Goal: Task Accomplishment & Management: Manage account settings

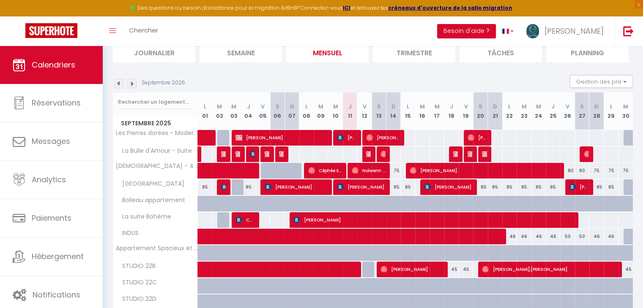
scroll to position [62, 0]
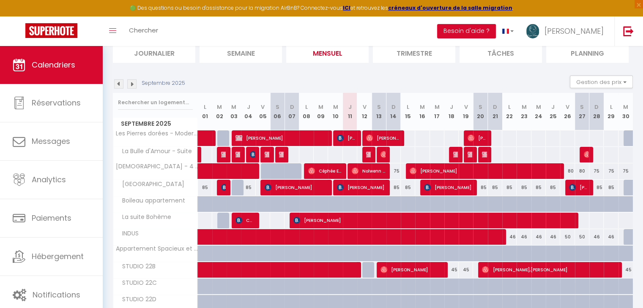
click at [130, 85] on img at bounding box center [131, 83] width 9 height 9
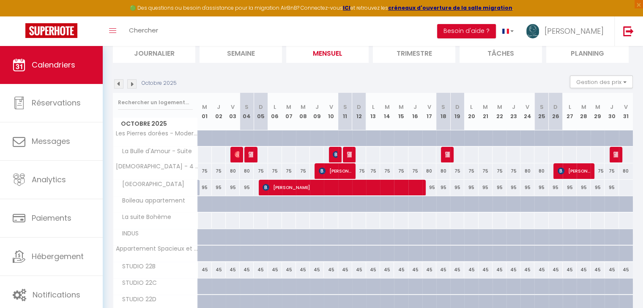
click at [121, 85] on img at bounding box center [118, 83] width 9 height 9
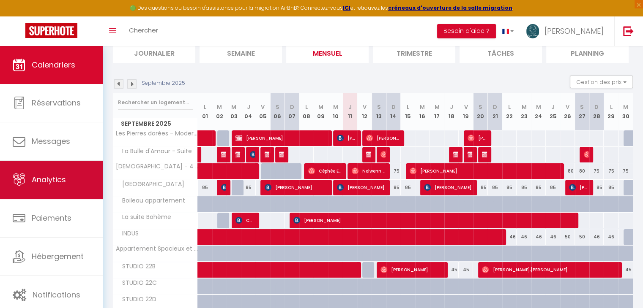
click at [42, 180] on span "Analytics" at bounding box center [49, 180] width 34 height 11
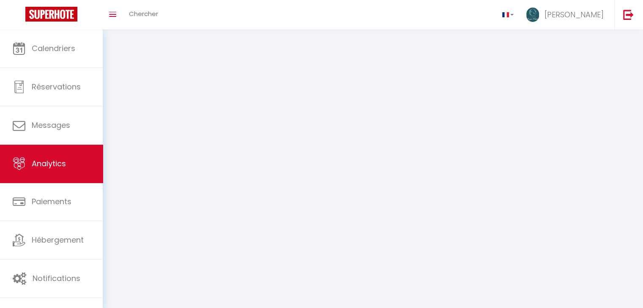
select select "2025"
select select "9"
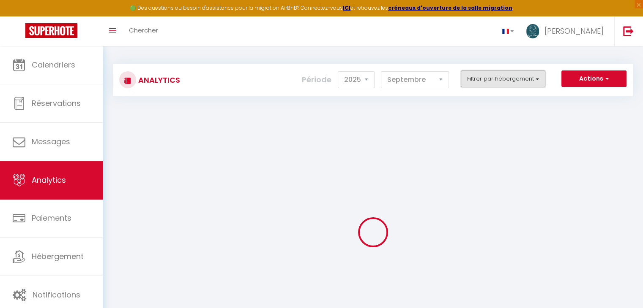
click at [480, 75] on button "Filtrer par hébergement" at bounding box center [503, 79] width 85 height 17
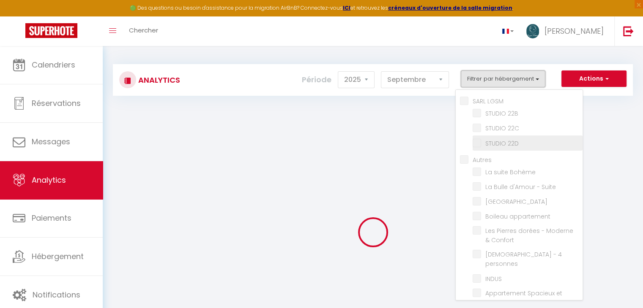
checkbox LGSM "false"
checkbox 22B "false"
checkbox 22C "false"
checkbox 22D "false"
checkbox input "false"
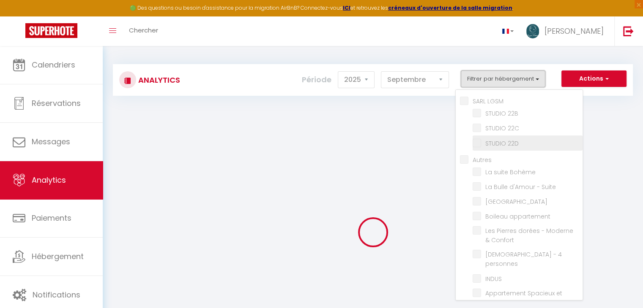
checkbox Bohème "false"
checkbox Suite "false"
checkbox ville "false"
checkbox appartement "false"
checkbox Confort "false"
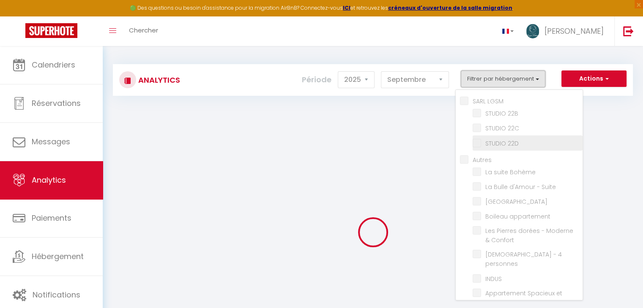
checkbox personnes "false"
checkbox input "false"
checkbox Confort "false"
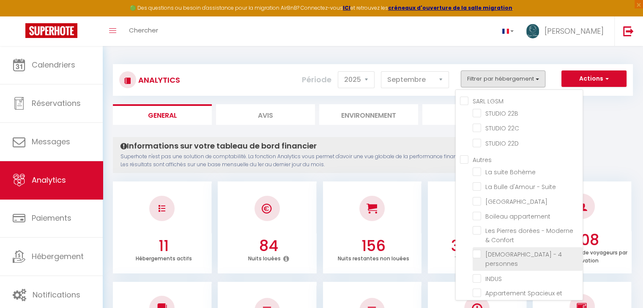
click at [480, 252] on personnes "checkbox" at bounding box center [527, 254] width 110 height 8
checkbox personnes "true"
checkbox 22B "false"
checkbox 22C "false"
checkbox 22D "false"
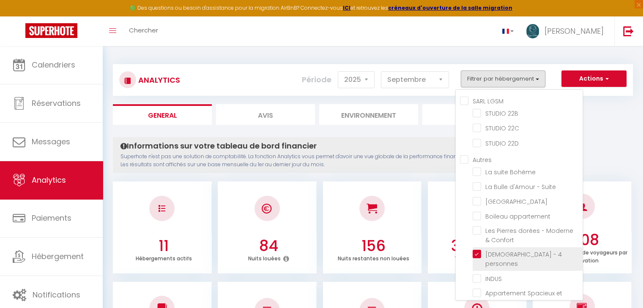
checkbox Bohème "false"
checkbox Suite "false"
checkbox ville "false"
checkbox appartement "false"
checkbox Confort "false"
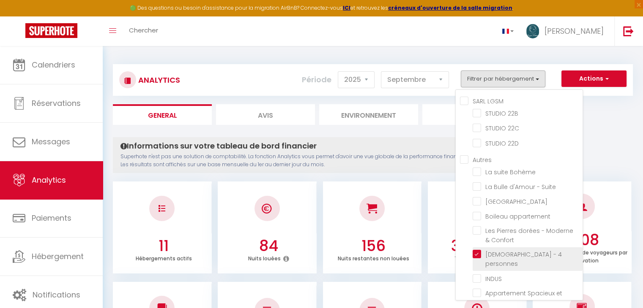
checkbox input "false"
checkbox Confort "false"
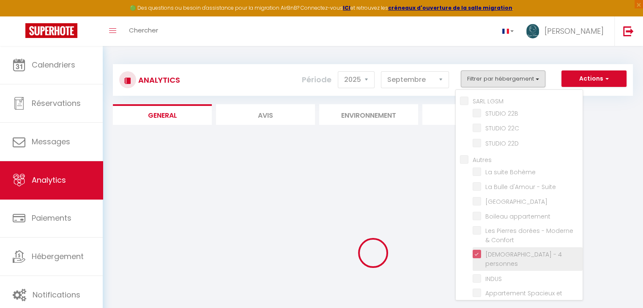
checkbox 22B "false"
checkbox 22C "false"
checkbox 22D "false"
checkbox Bohème "false"
checkbox Suite "false"
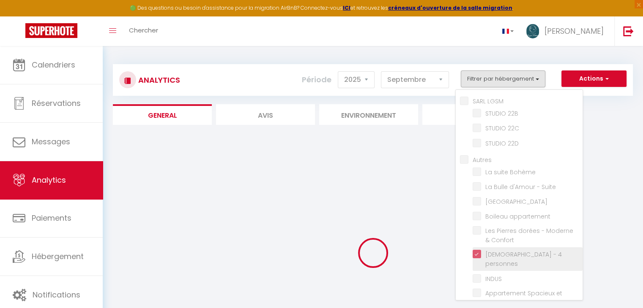
checkbox ville "false"
checkbox appartement "false"
checkbox Confort "false"
checkbox input "false"
checkbox Confort "false"
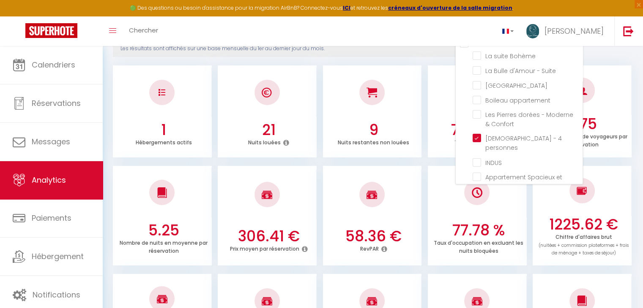
scroll to position [117, 0]
click at [625, 201] on div at bounding box center [581, 191] width 99 height 50
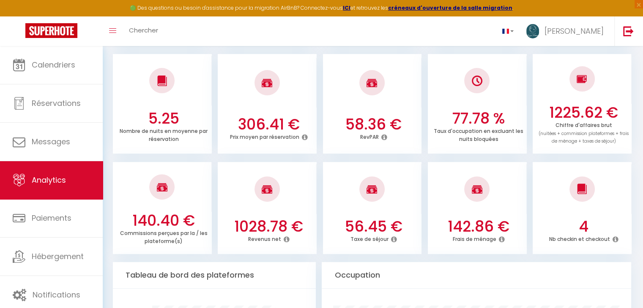
scroll to position [228, 0]
click at [67, 183] on link "Analytics" at bounding box center [51, 180] width 103 height 38
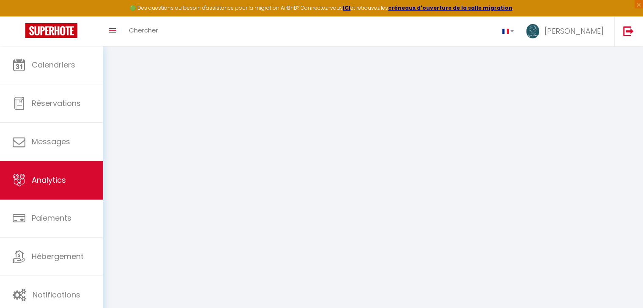
select select "2025"
select select "9"
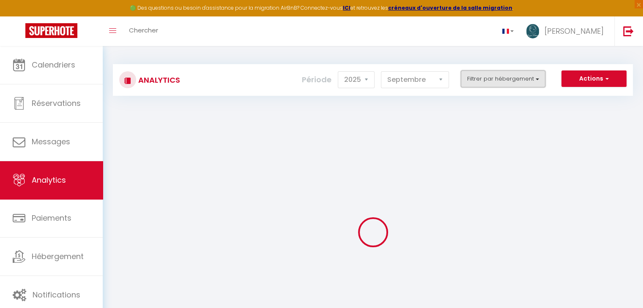
click at [465, 83] on button "Filtrer par hébergement" at bounding box center [503, 79] width 85 height 17
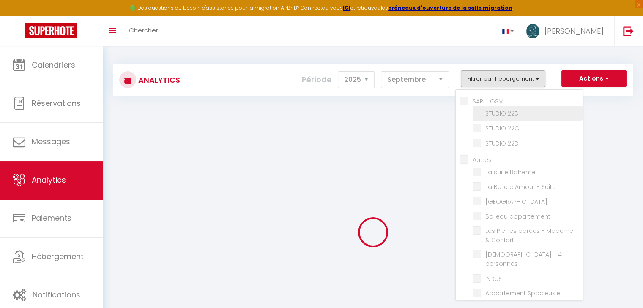
checkbox LGSM "false"
checkbox 22B "false"
checkbox 22C "false"
checkbox 22D "false"
checkbox input "false"
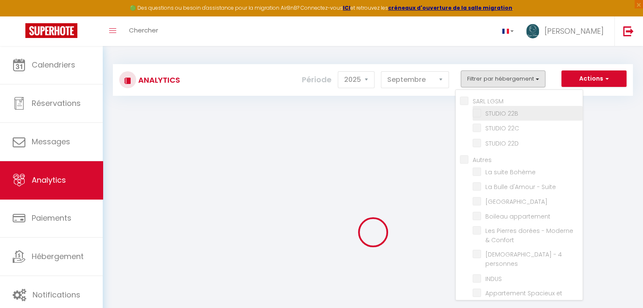
checkbox Bohème "false"
checkbox Suite "false"
checkbox ville "false"
checkbox appartement "false"
checkbox Confort "false"
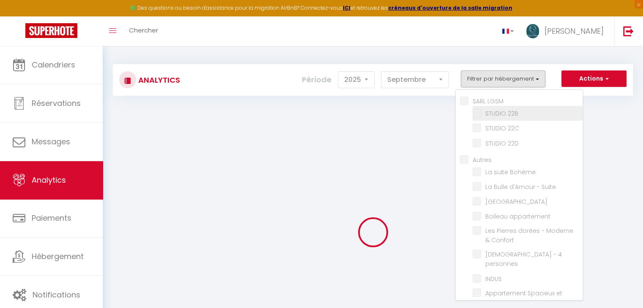
checkbox personnes "false"
checkbox input "false"
checkbox Confort "false"
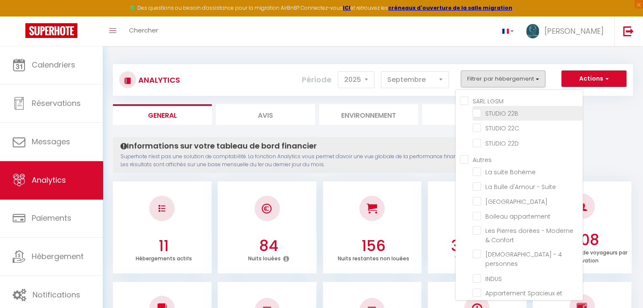
click at [478, 115] on 22B "checkbox" at bounding box center [527, 113] width 110 height 8
checkbox 22B "true"
checkbox 22C "false"
checkbox 22D "false"
checkbox Bohème "false"
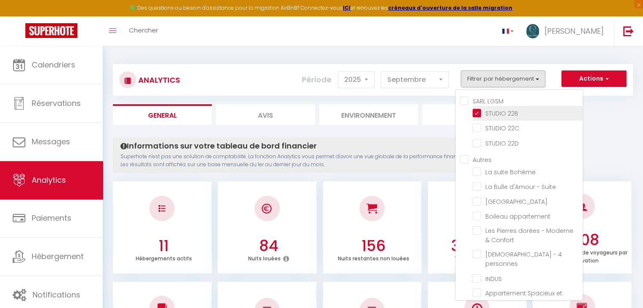
checkbox Suite "false"
checkbox ville "false"
checkbox appartement "false"
checkbox Confort "false"
checkbox personnes "false"
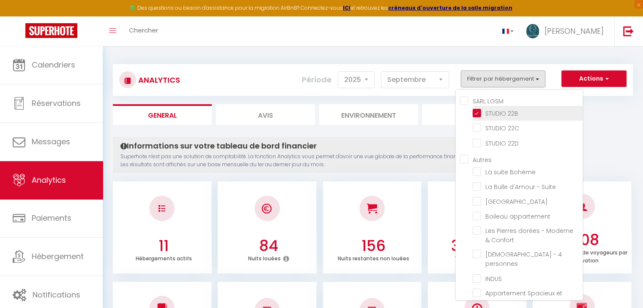
checkbox input "false"
checkbox Confort "false"
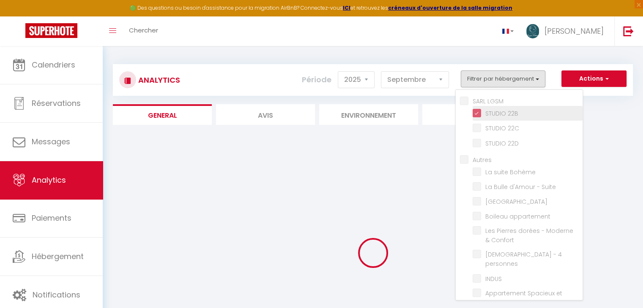
checkbox 22C "false"
checkbox 22D "false"
checkbox Bohème "false"
checkbox Suite "false"
checkbox ville "false"
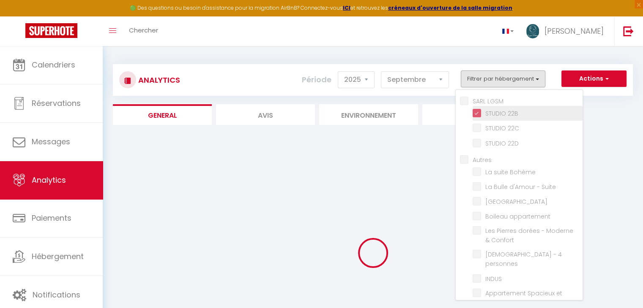
checkbox appartement "false"
checkbox Confort "false"
checkbox personnes "false"
checkbox input "false"
checkbox Confort "false"
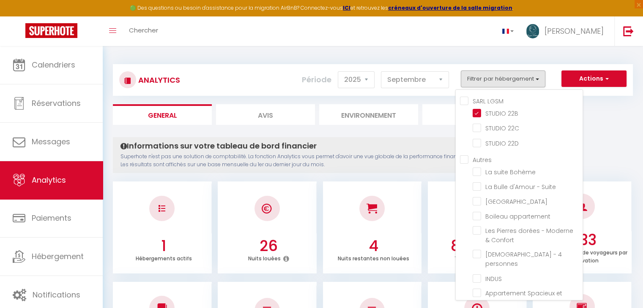
click at [402, 165] on p "Superhote n'est pas une solution de comptabilité. La fonction Analytics vous pe…" at bounding box center [317, 161] width 394 height 16
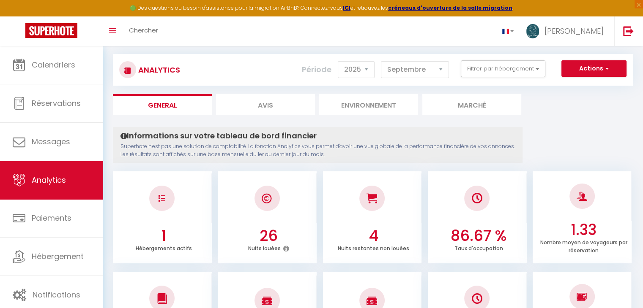
scroll to position [10, 0]
click at [476, 68] on button "Filtrer par hébergement" at bounding box center [503, 69] width 85 height 17
click at [428, 69] on select "[PERSON_NAME] Mars [PERSON_NAME] Juin Juillet Août Septembre Octobre Novembre D…" at bounding box center [415, 70] width 68 height 17
select select "10"
click at [381, 62] on select "[PERSON_NAME] Mars [PERSON_NAME] Juin Juillet Août Septembre Octobre Novembre D…" at bounding box center [415, 70] width 68 height 17
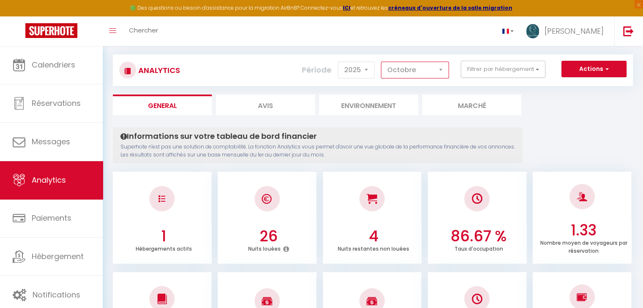
checkbox 22C "false"
checkbox 22D "false"
checkbox Bohème "false"
checkbox Suite "false"
checkbox ville "false"
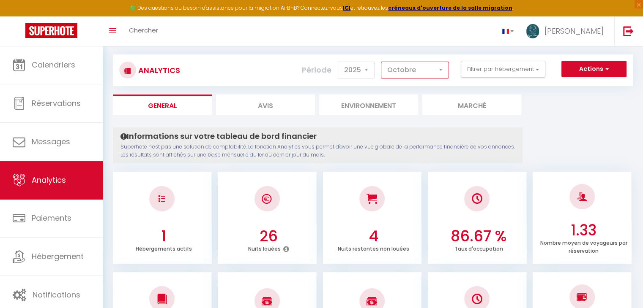
checkbox appartement "false"
checkbox Confort "false"
checkbox personnes "false"
checkbox input "false"
checkbox Confort "false"
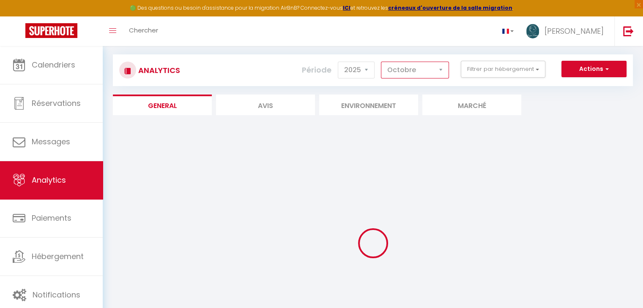
checkbox 22C "false"
checkbox 22D "false"
checkbox Bohème "false"
checkbox Suite "false"
checkbox ville "false"
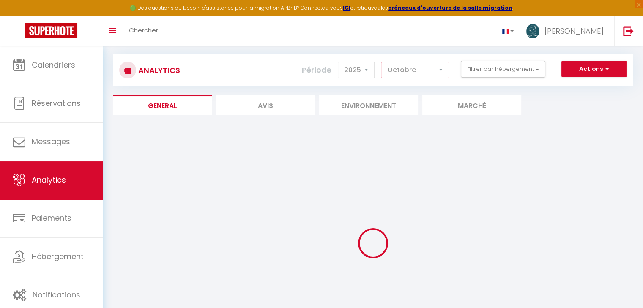
checkbox appartement "false"
checkbox Confort "false"
checkbox personnes "false"
checkbox input "false"
checkbox Confort "false"
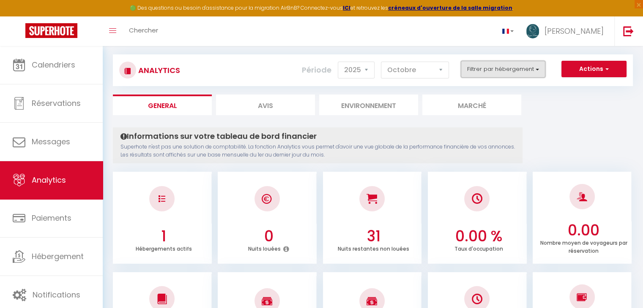
click at [492, 77] on button "Filtrer par hébergement" at bounding box center [503, 69] width 85 height 17
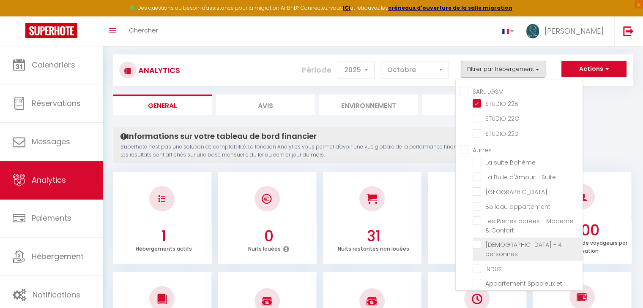
click at [476, 240] on personnes "checkbox" at bounding box center [527, 244] width 110 height 8
checkbox personnes "true"
checkbox 22C "false"
checkbox 22D "false"
checkbox Bohème "false"
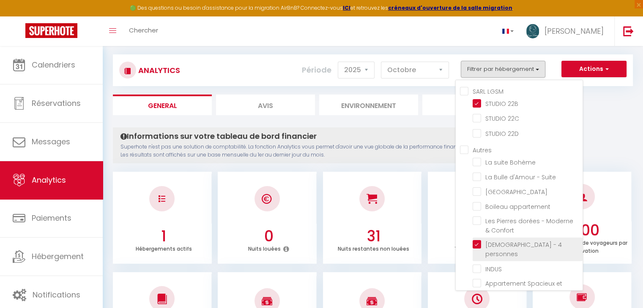
checkbox Suite "false"
checkbox ville "false"
checkbox appartement "false"
checkbox Confort "false"
checkbox input "false"
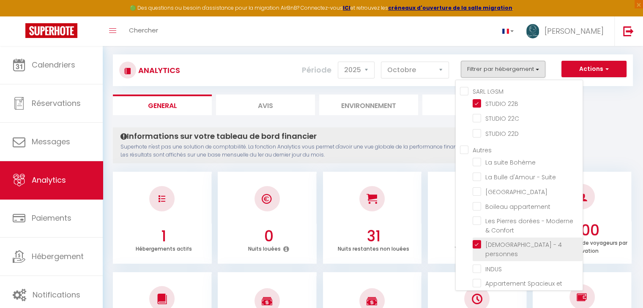
checkbox Confort "false"
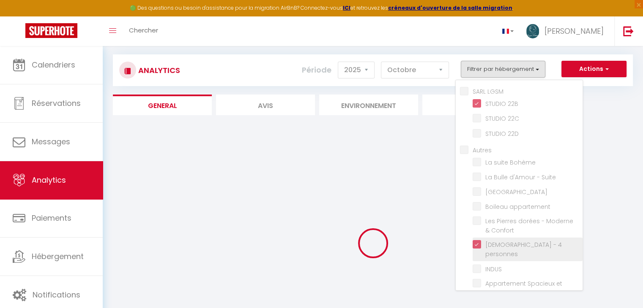
checkbox 22C "false"
checkbox 22D "false"
checkbox Bohème "false"
checkbox Suite "false"
checkbox ville "false"
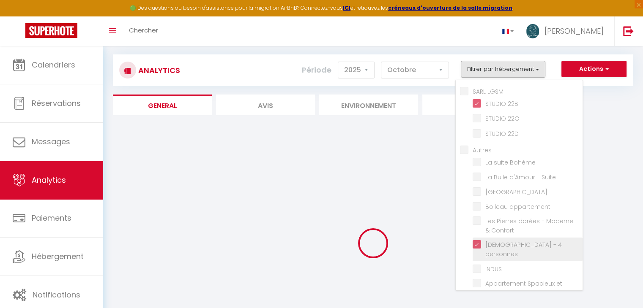
checkbox appartement "false"
checkbox Confort "false"
checkbox input "false"
checkbox Confort "false"
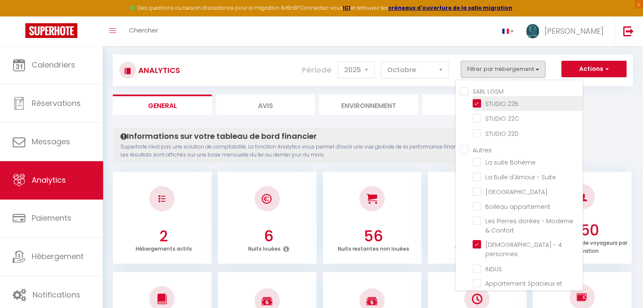
click at [477, 101] on 22B "checkbox" at bounding box center [527, 103] width 110 height 8
checkbox 22B "false"
checkbox 22C "false"
checkbox 22D "false"
checkbox Bohème "false"
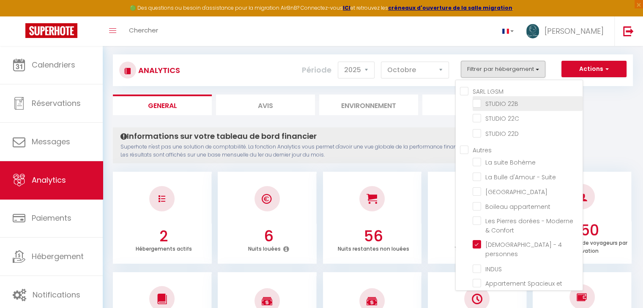
checkbox Suite "false"
checkbox ville "false"
checkbox appartement "false"
checkbox Confort "false"
checkbox input "false"
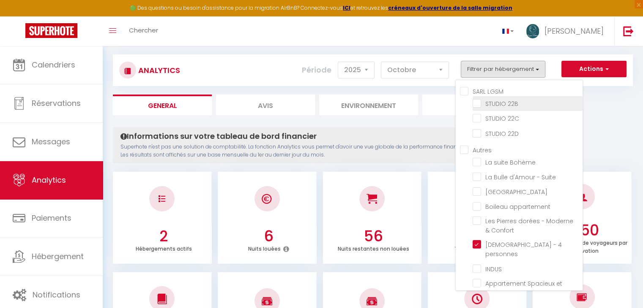
checkbox Confort "false"
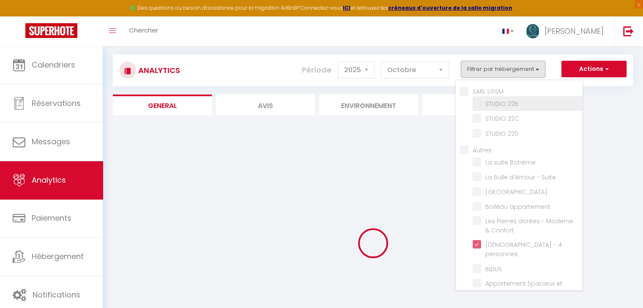
checkbox 22C "false"
checkbox 22D "false"
checkbox Bohème "false"
checkbox Suite "false"
checkbox ville "false"
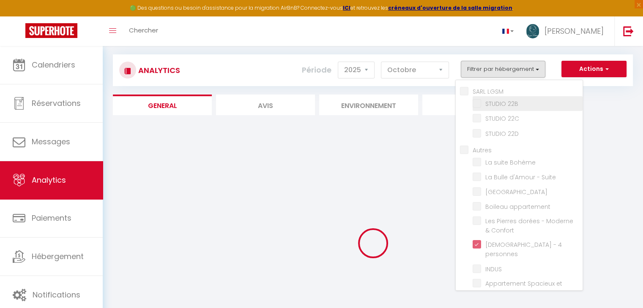
checkbox appartement "false"
checkbox Confort "false"
checkbox input "false"
checkbox Confort "false"
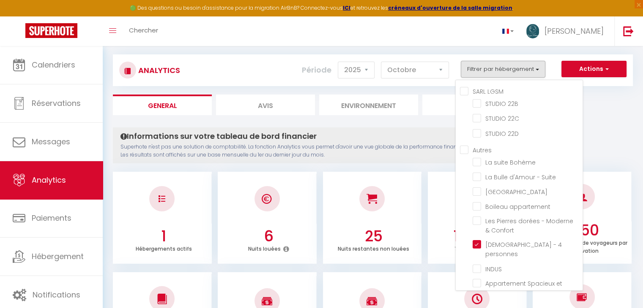
click at [391, 202] on div at bounding box center [372, 199] width 99 height 50
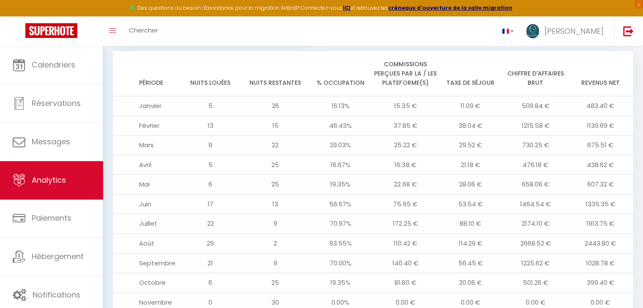
scroll to position [943, 0]
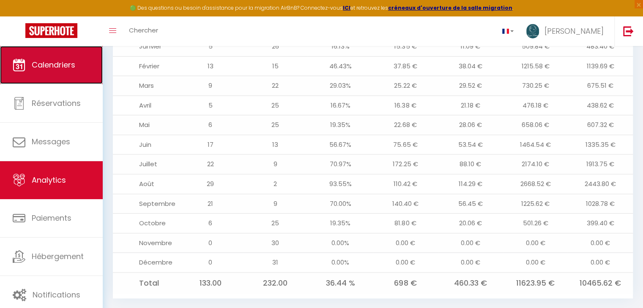
click at [72, 54] on link "Calendriers" at bounding box center [51, 65] width 103 height 38
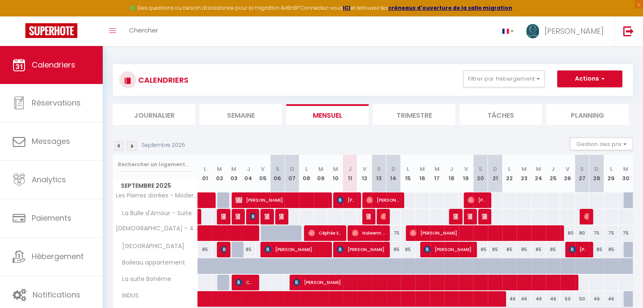
click at [120, 147] on img at bounding box center [118, 146] width 9 height 9
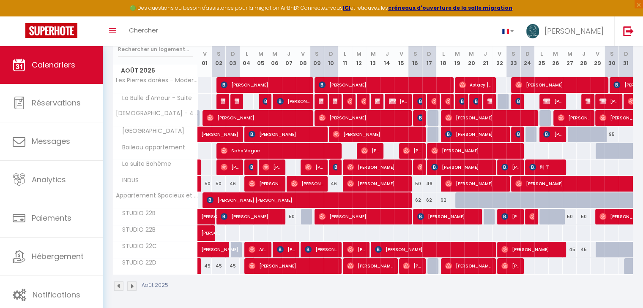
scroll to position [115, 0]
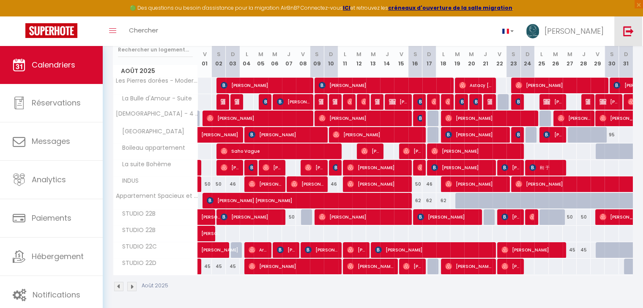
click at [635, 22] on link at bounding box center [628, 31] width 28 height 30
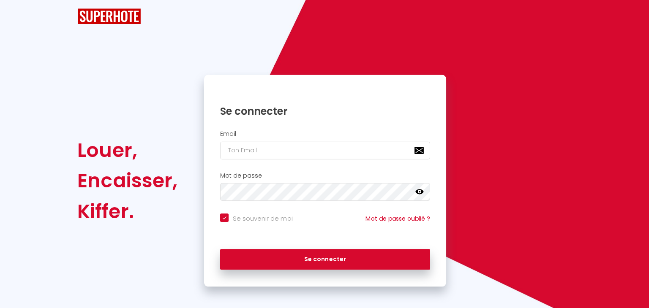
checkbox input "true"
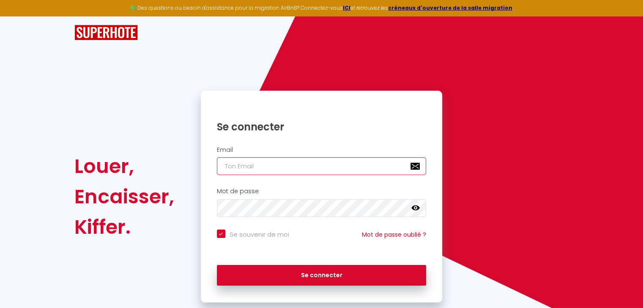
click at [321, 165] on input "email" at bounding box center [322, 167] width 210 height 18
type input "[EMAIL_ADDRESS][DOMAIN_NAME]"
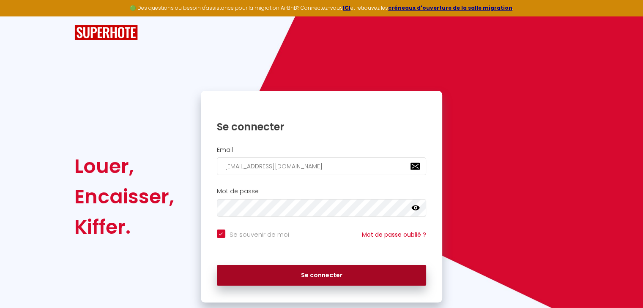
click at [303, 271] on button "Se connecter" at bounding box center [322, 275] width 210 height 21
checkbox input "true"
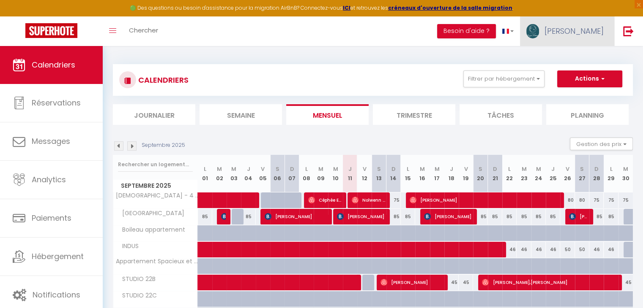
click at [598, 38] on link "[PERSON_NAME]" at bounding box center [567, 31] width 94 height 30
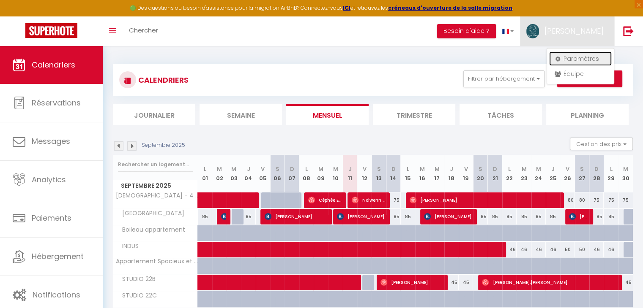
click at [576, 61] on link "Paramètres" at bounding box center [580, 59] width 63 height 14
select select "fr"
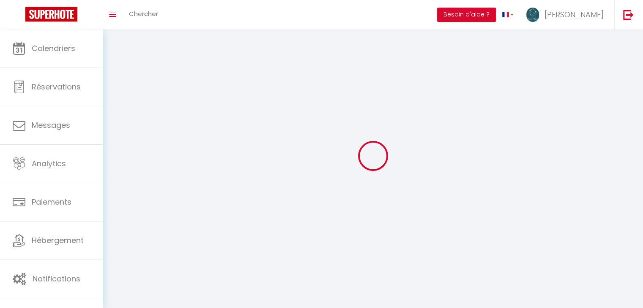
type input "[PERSON_NAME]"
type input "BROSSET"
type input "0749565624"
type input "[STREET_ADDRESS][PERSON_NAME]"
type input "85000"
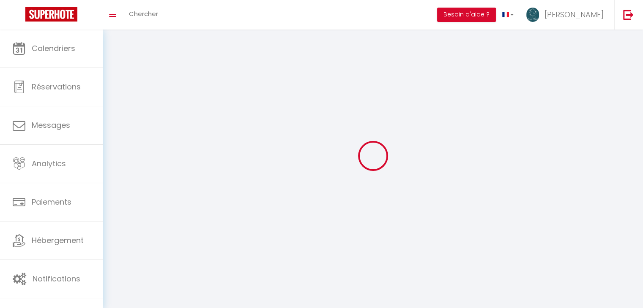
type input "La Roche sur Yon"
type input "v2ucvTd77ze7AtoKqhJoMcwfY"
type input "XxhDGjFfi9wdU8O41gslKmFlF"
select select "28"
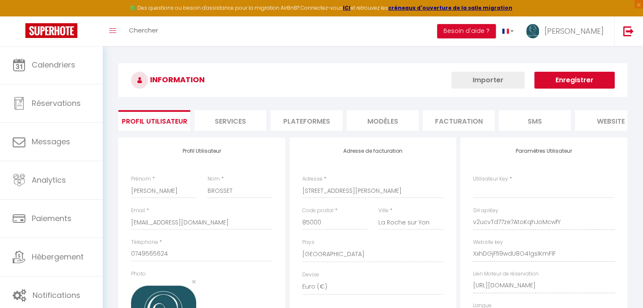
type input "v2ucvTd77ze7AtoKqhJoMcwfY"
type input "XxhDGjFfi9wdU8O41gslKmFlF"
type input "[URL][DOMAIN_NAME]"
select select "fr"
click at [317, 120] on li "Plateformes" at bounding box center [306, 120] width 72 height 21
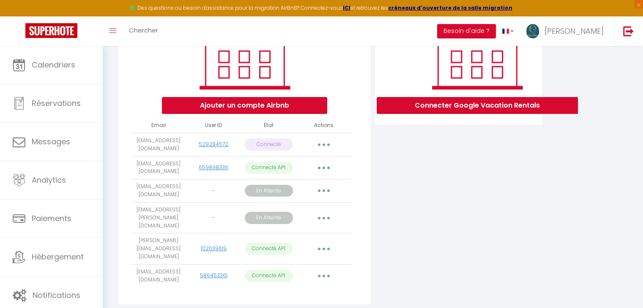
scroll to position [159, 0]
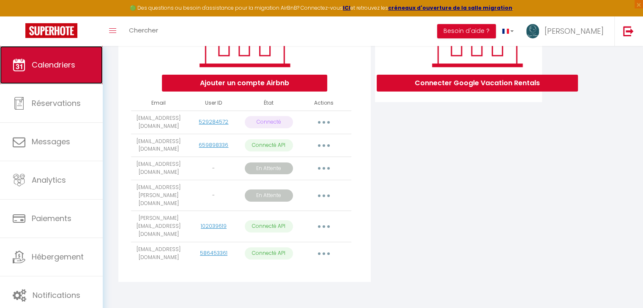
click at [61, 69] on span "Calendriers" at bounding box center [54, 65] width 44 height 11
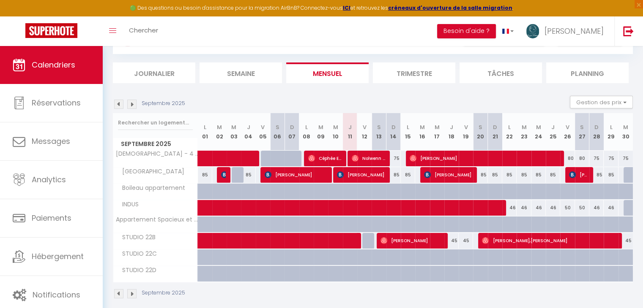
scroll to position [86, 0]
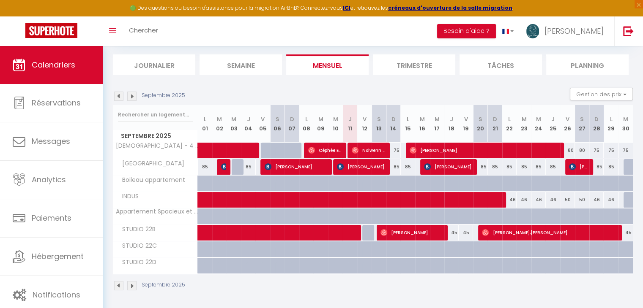
click at [119, 96] on img at bounding box center [118, 96] width 9 height 9
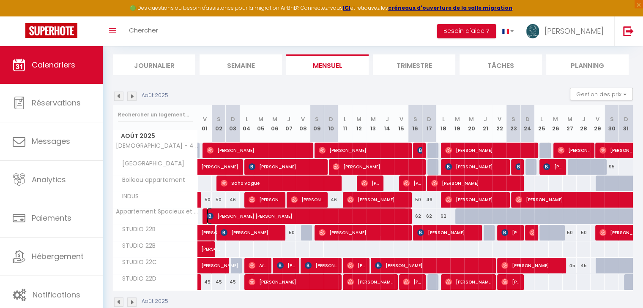
click at [289, 216] on span "[PERSON_NAME] [PERSON_NAME]" at bounding box center [307, 216] width 200 height 16
select select "OK"
select select "KO"
select select "0"
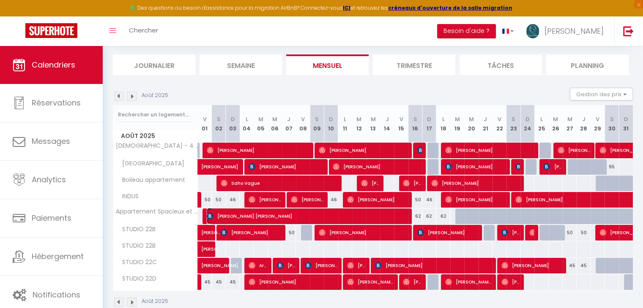
select select "1"
select select
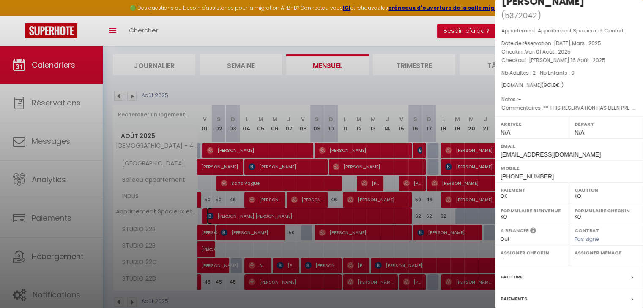
scroll to position [98, 0]
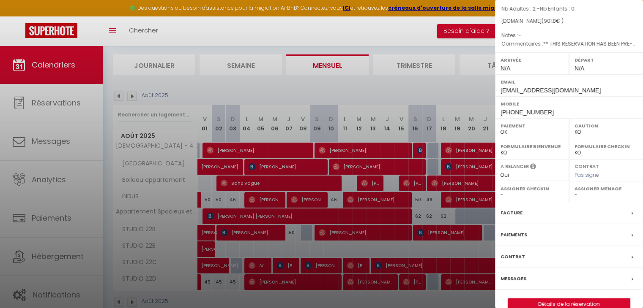
click at [513, 231] on label "Paiements" at bounding box center [513, 235] width 27 height 9
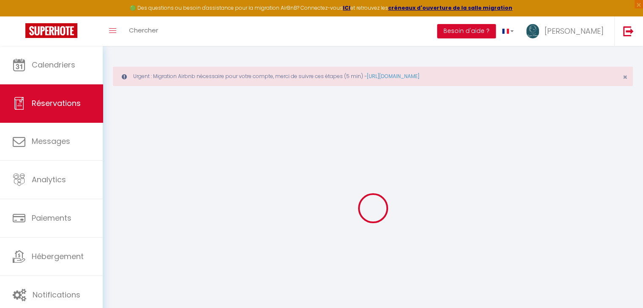
select select
checkbox input "false"
select select
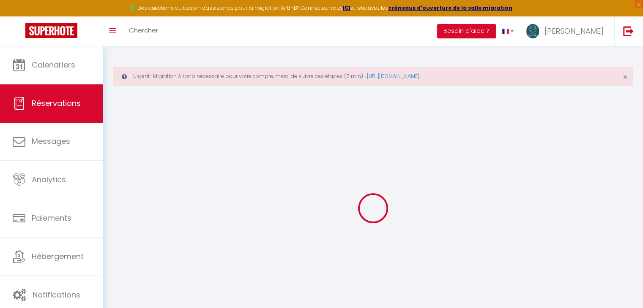
checkbox input "false"
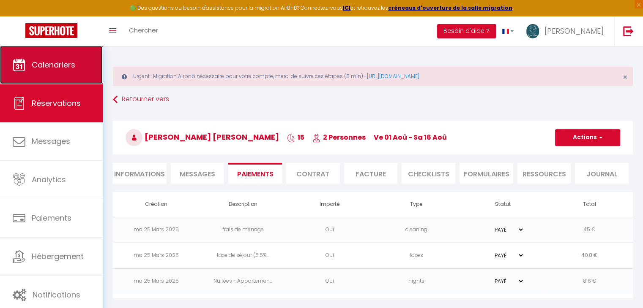
click at [42, 65] on span "Calendriers" at bounding box center [54, 65] width 44 height 11
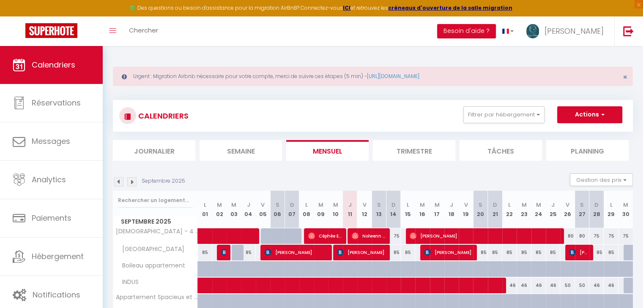
click at [118, 183] on img at bounding box center [118, 181] width 9 height 9
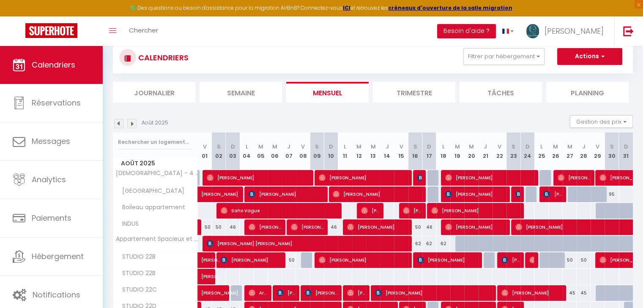
scroll to position [61, 0]
